Goal: Obtain resource: Obtain resource

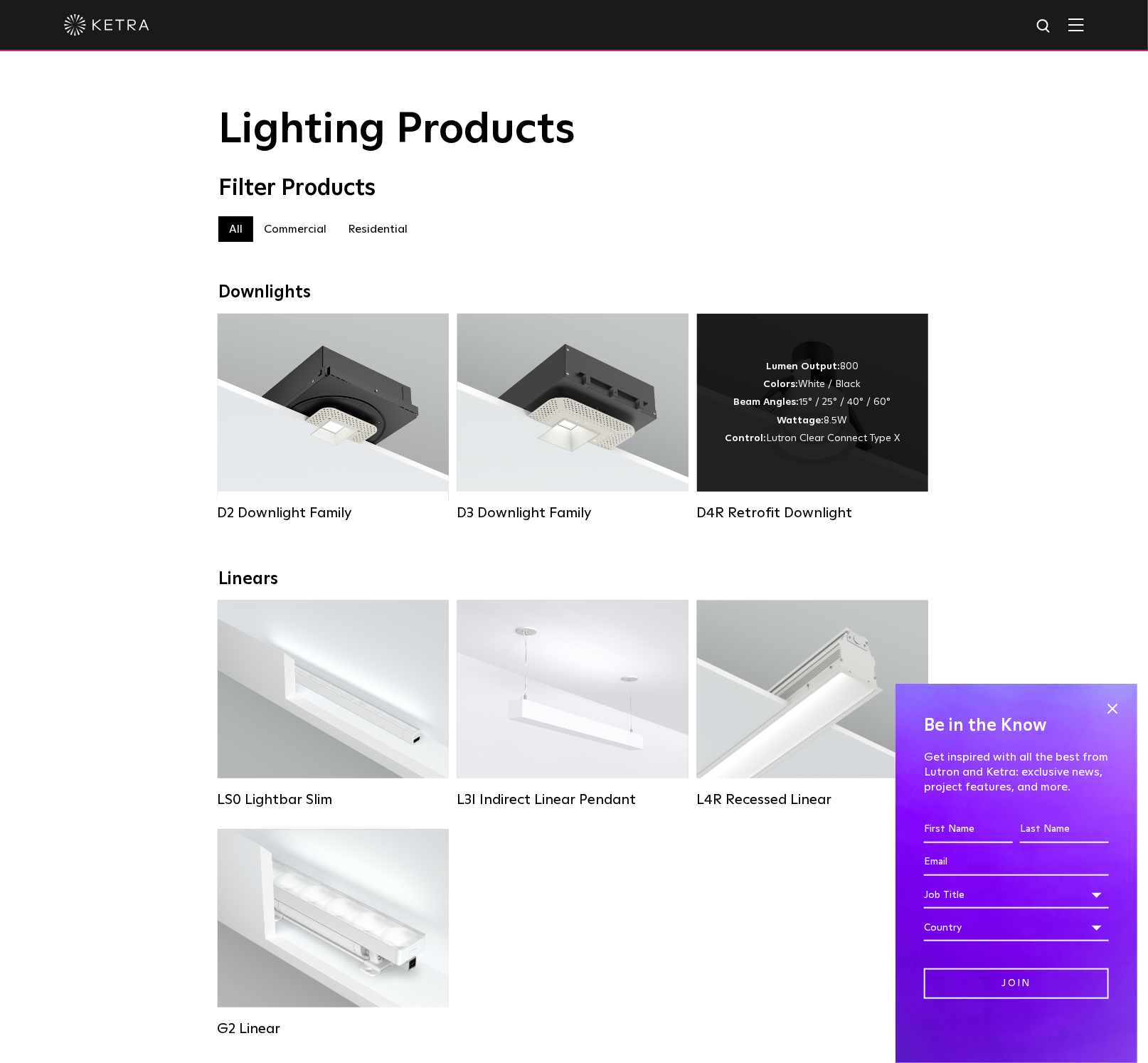
click at [828, 409] on div "Lumen Output: 800 Colors: White / Black Beam Angles: 15° / 25° / 40° / 60° Watt…" at bounding box center [812, 403] width 175 height 90
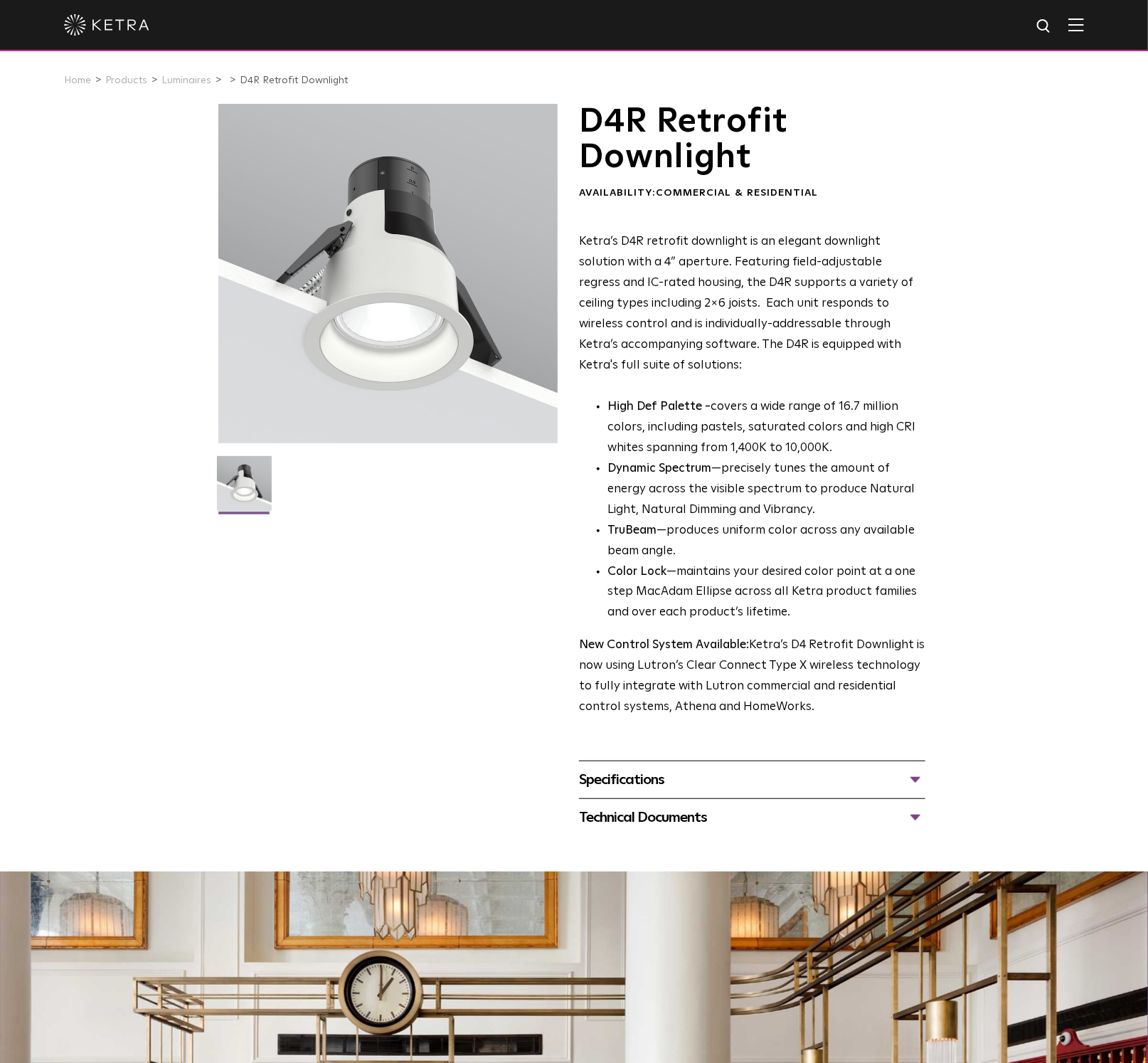
click at [656, 777] on div "Specifications" at bounding box center [753, 780] width 347 height 23
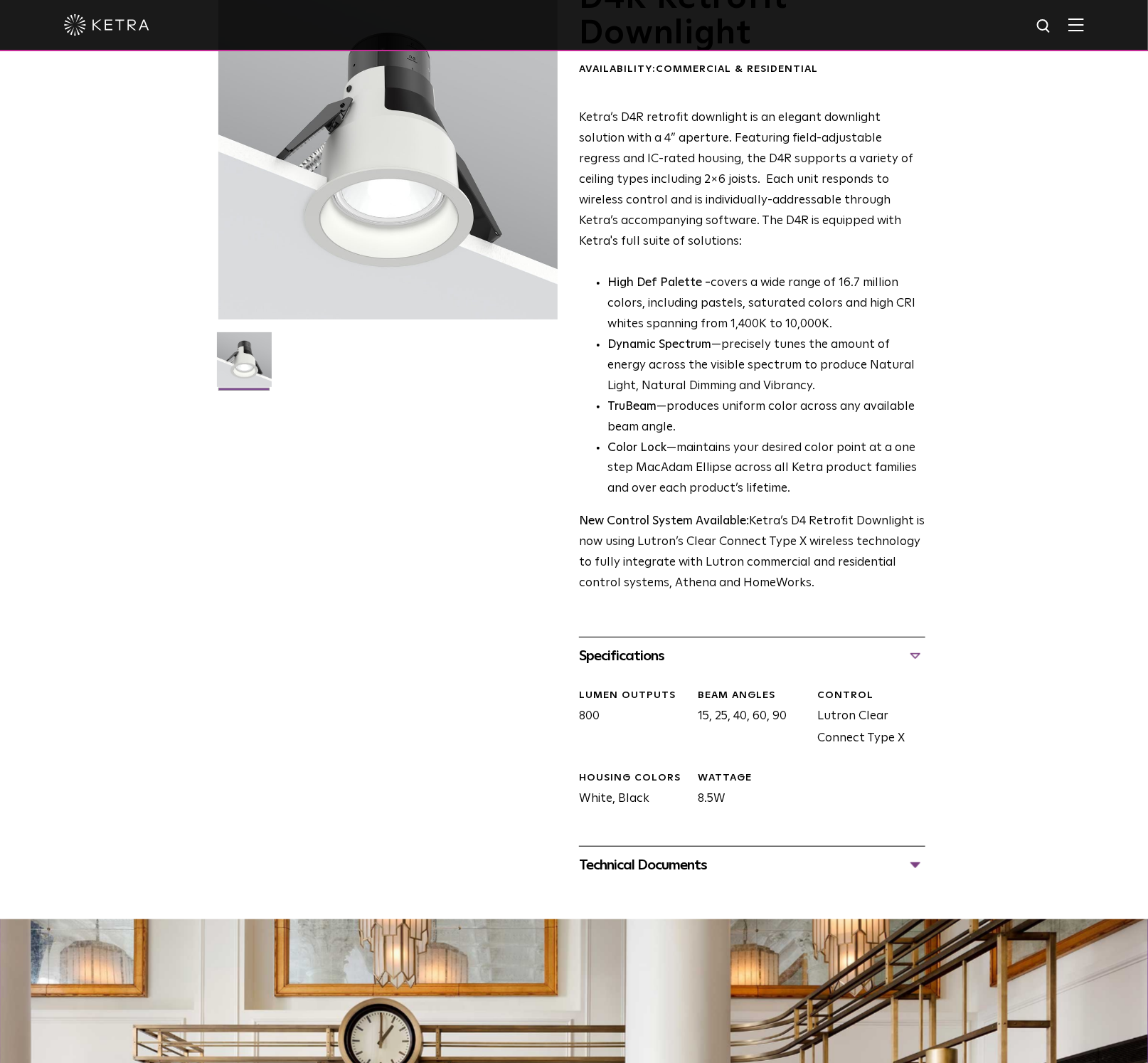
scroll to position [285, 0]
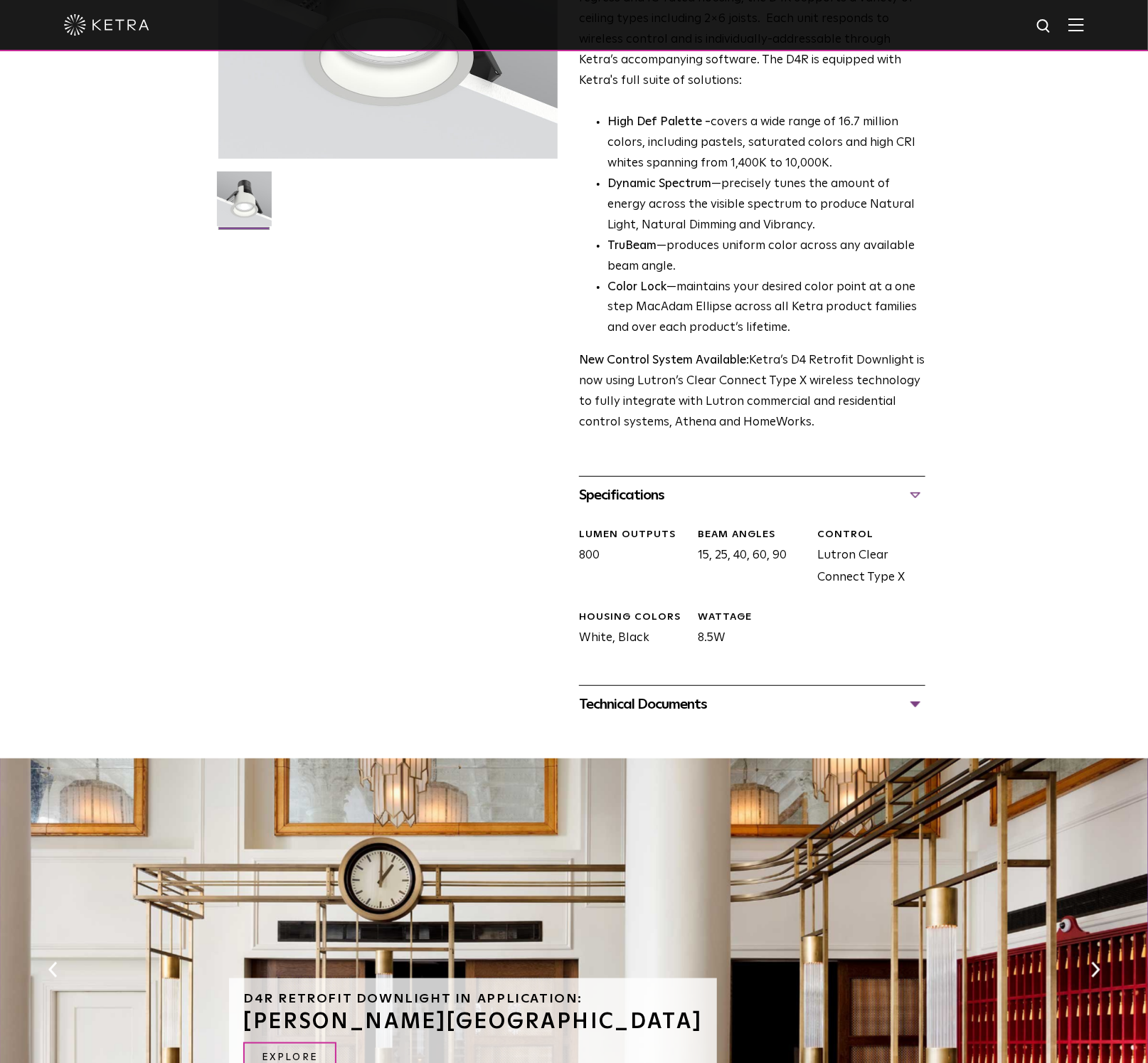
click at [641, 702] on div "Technical Documents" at bounding box center [753, 704] width 347 height 23
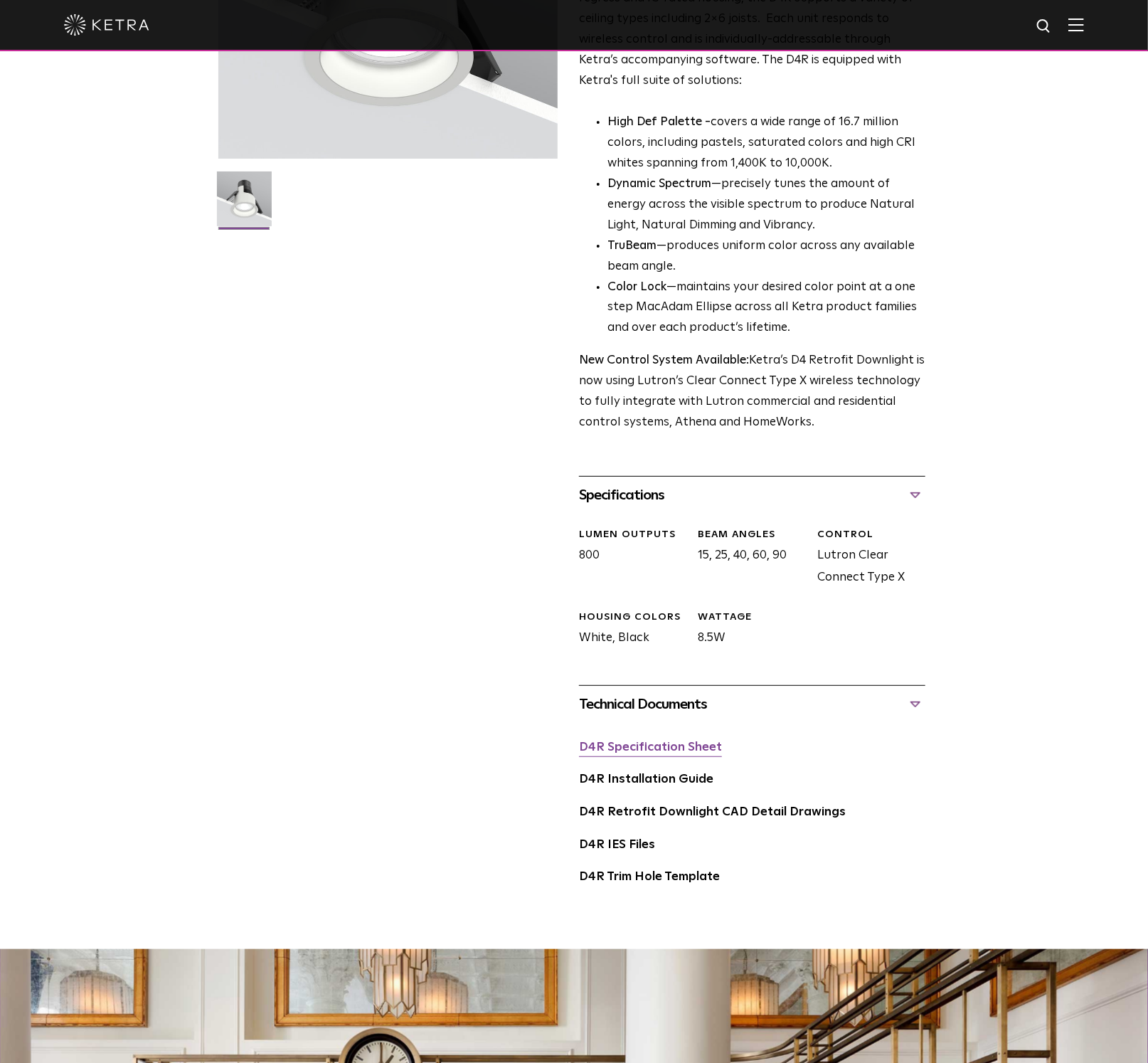
click at [664, 744] on link "D4R Specification Sheet" at bounding box center [650, 747] width 143 height 12
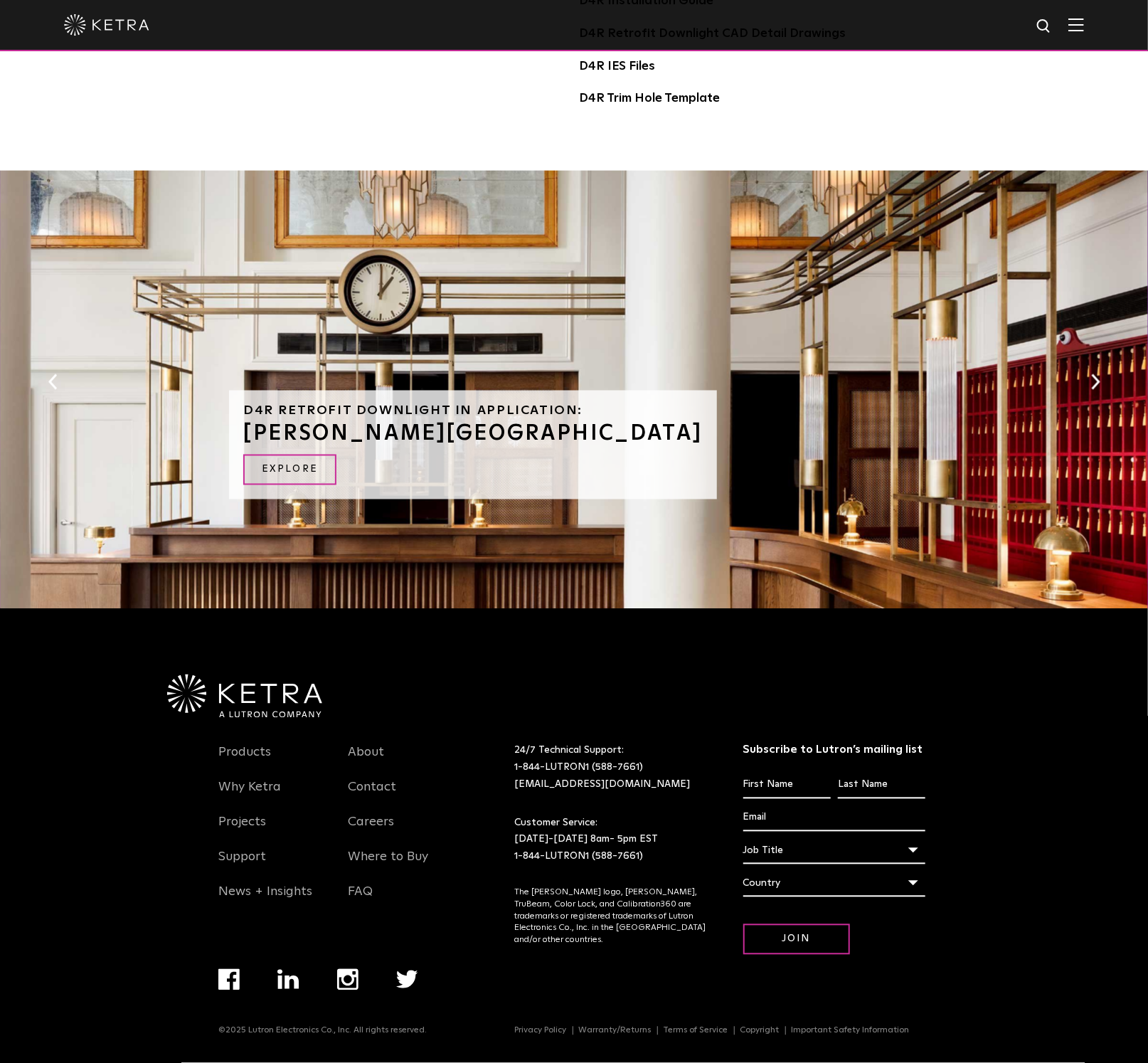
scroll to position [1064, 0]
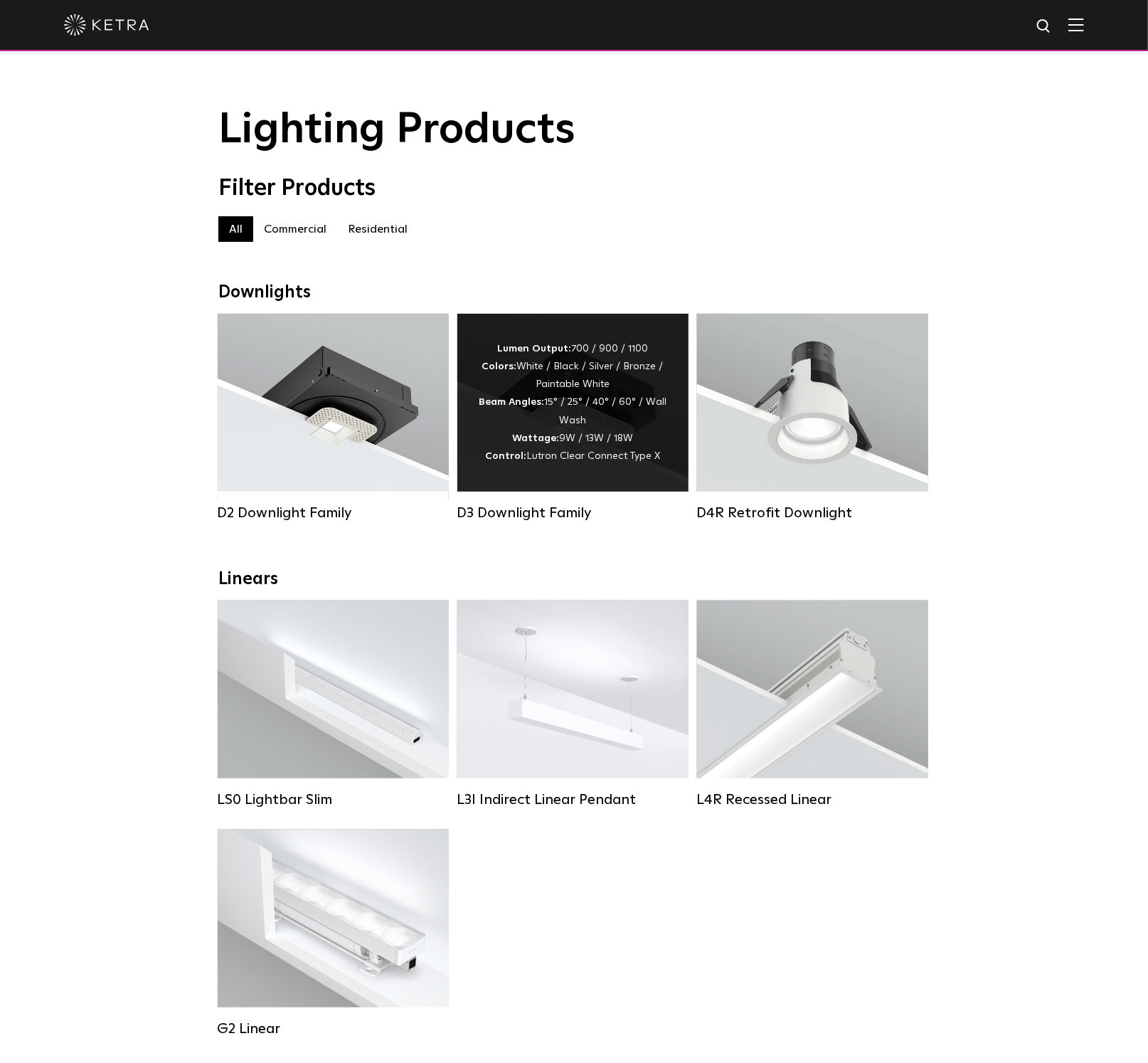
click at [612, 445] on div "Lumen Output: 700 / 900 / 1100 Colors: White / Black / Silver / Bronze / Painta…" at bounding box center [573, 403] width 188 height 125
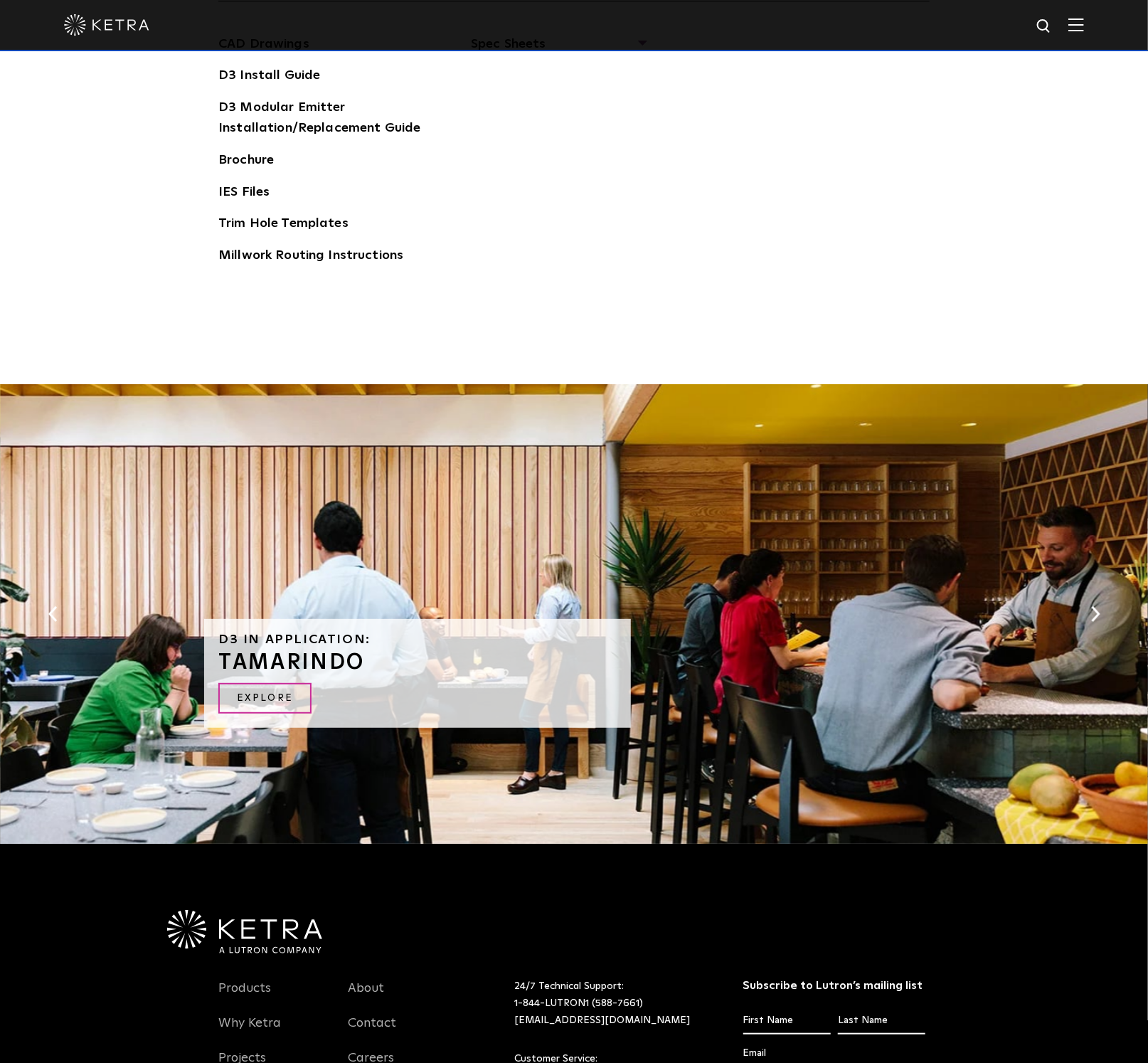
scroll to position [3045, 0]
